Goal: Information Seeking & Learning: Find specific fact

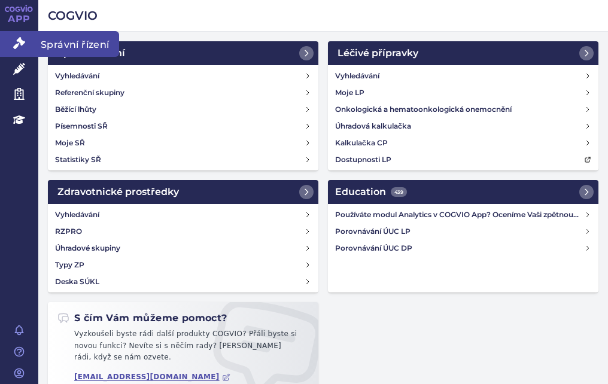
click at [16, 43] on icon at bounding box center [19, 43] width 12 height 12
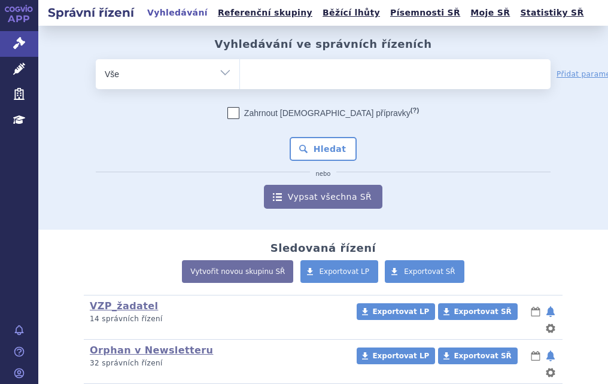
click at [272, 72] on ul at bounding box center [395, 71] width 311 height 25
click at [240, 72] on select at bounding box center [239, 74] width 1 height 30
click at [260, 74] on ul at bounding box center [395, 71] width 311 height 25
click at [240, 74] on select at bounding box center [239, 74] width 1 height 30
type input "sk"
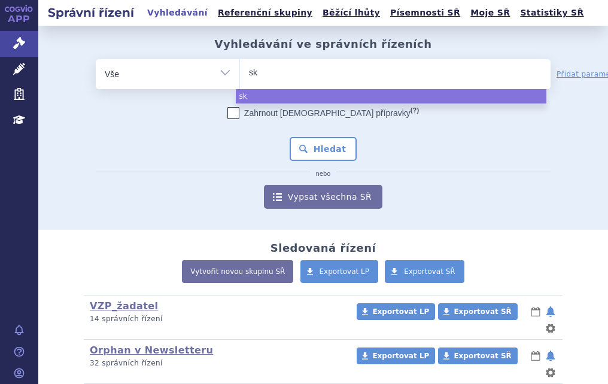
type input "sky"
type input "skyc"
type input "skycl"
type input "skyclar"
type input "skyclary"
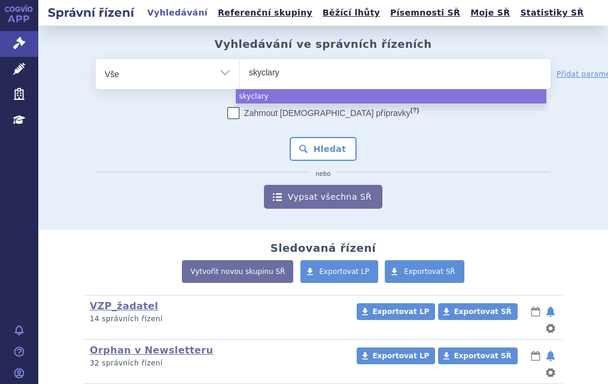
type input "skyclarys"
select select "skyclarys"
click at [324, 149] on button "Hledat" at bounding box center [324, 149] width 68 height 24
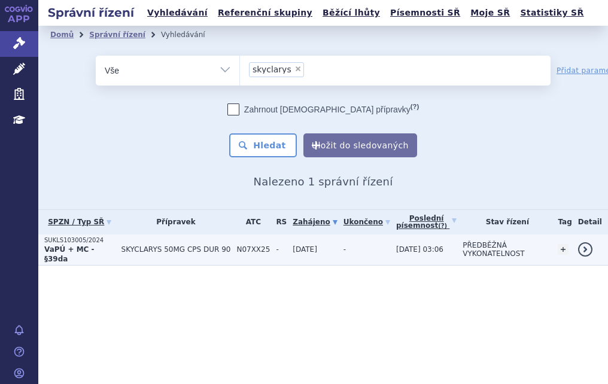
click at [81, 239] on p "SUKLS103005/2024" at bounding box center [79, 240] width 71 height 8
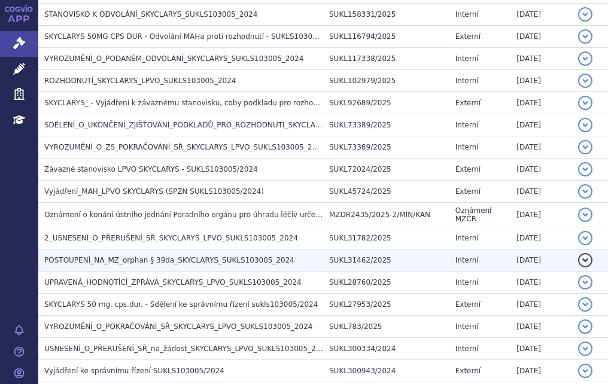
scroll to position [299, 0]
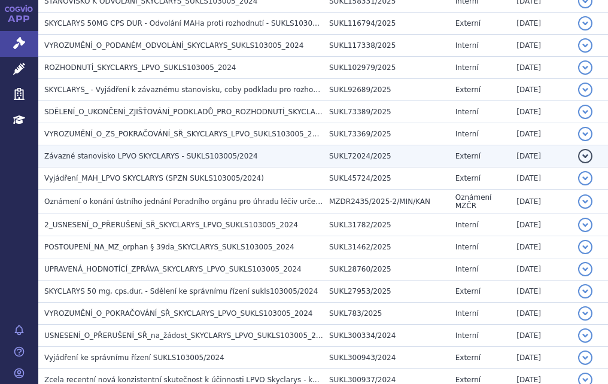
click at [98, 152] on span "Závazné stanovisko LPVO SKYCLARYS - SUKLS103005/2024" at bounding box center [151, 156] width 214 height 8
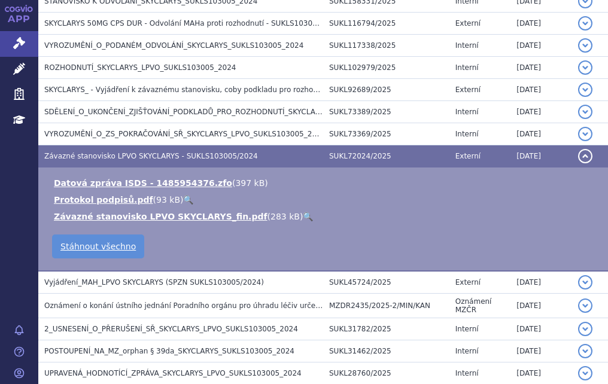
click at [303, 214] on link "🔍" at bounding box center [308, 217] width 10 height 10
